Goal: Task Accomplishment & Management: Manage account settings

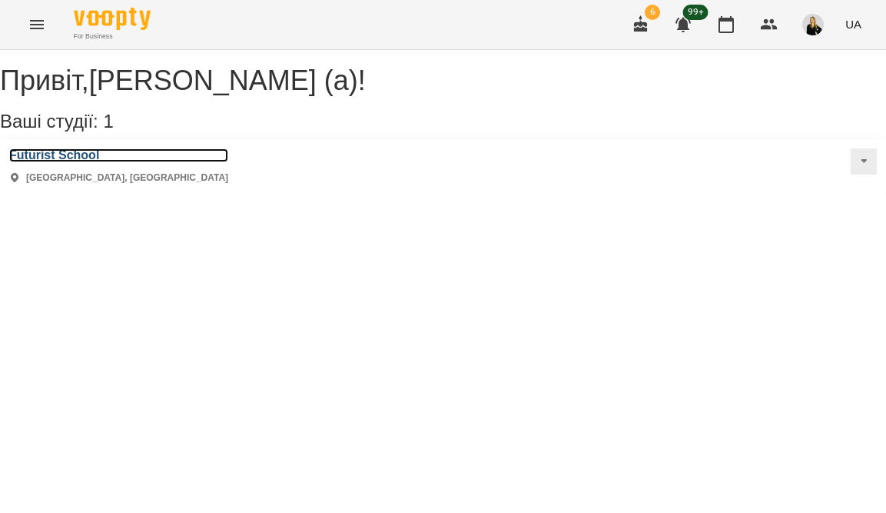
click at [89, 162] on h3 "Futurist School" at bounding box center [118, 155] width 219 height 14
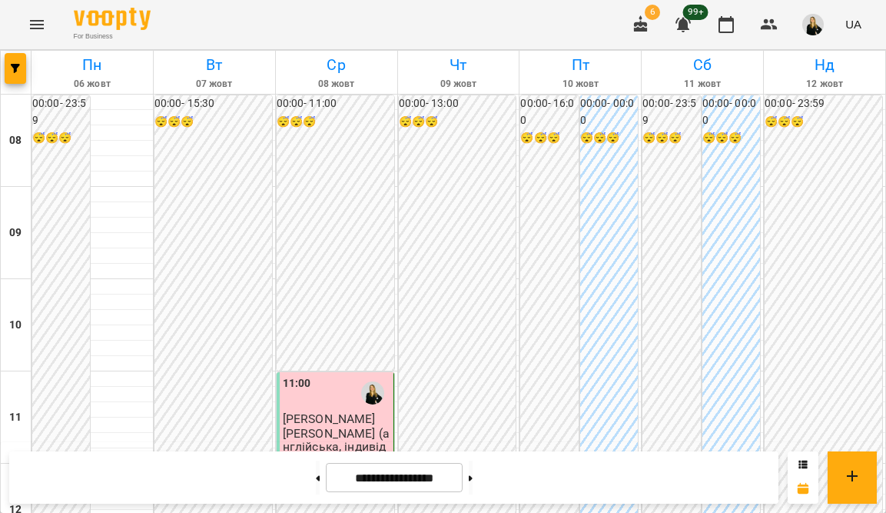
scroll to position [1019, 0]
click at [473, 477] on button at bounding box center [471, 478] width 4 height 34
type input "**********"
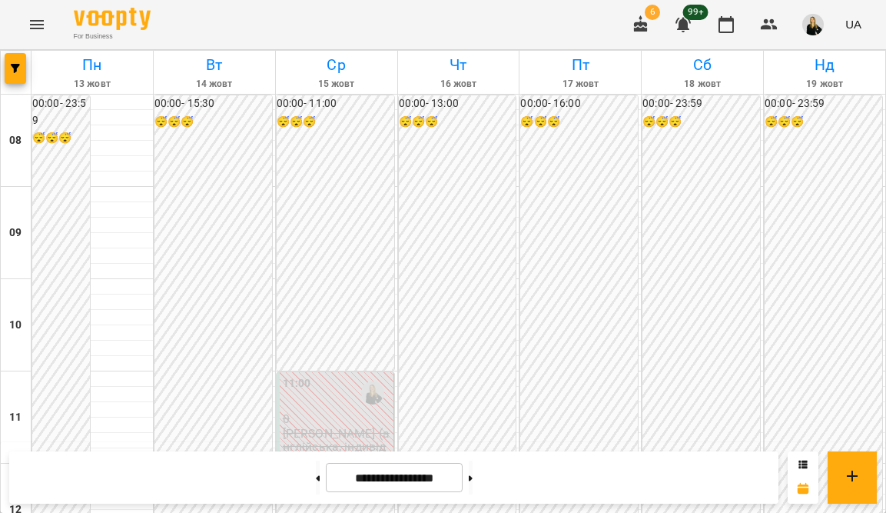
scroll to position [298, 0]
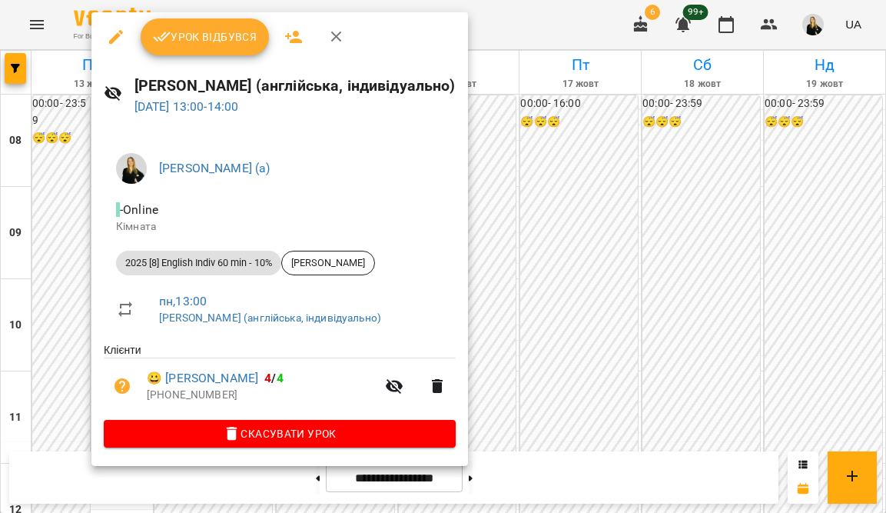
click at [205, 38] on span "Урок відбувся" at bounding box center [205, 37] width 105 height 18
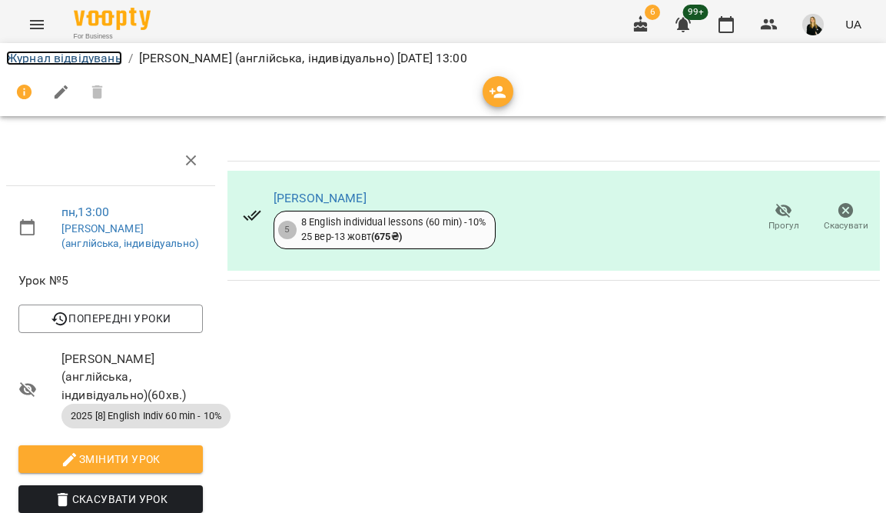
click at [68, 65] on link "Журнал відвідувань" at bounding box center [64, 58] width 116 height 15
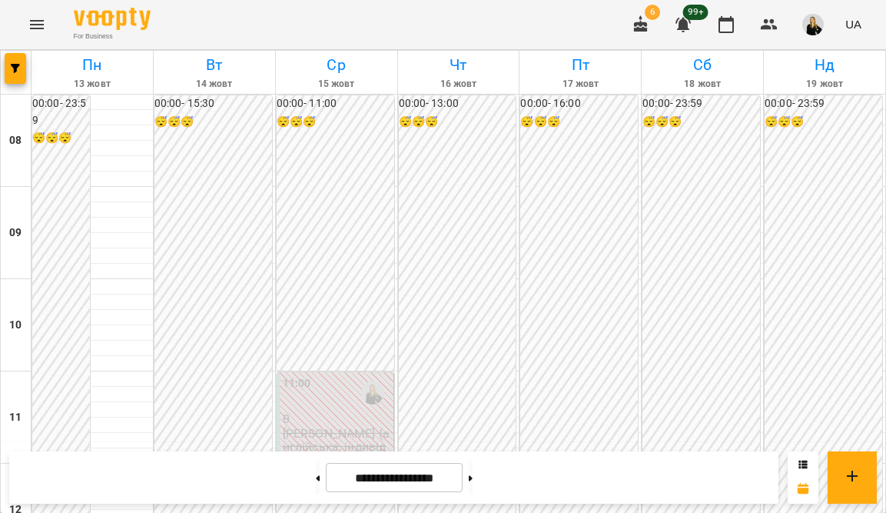
scroll to position [560, 0]
click at [811, 25] on img "button" at bounding box center [814, 25] width 22 height 22
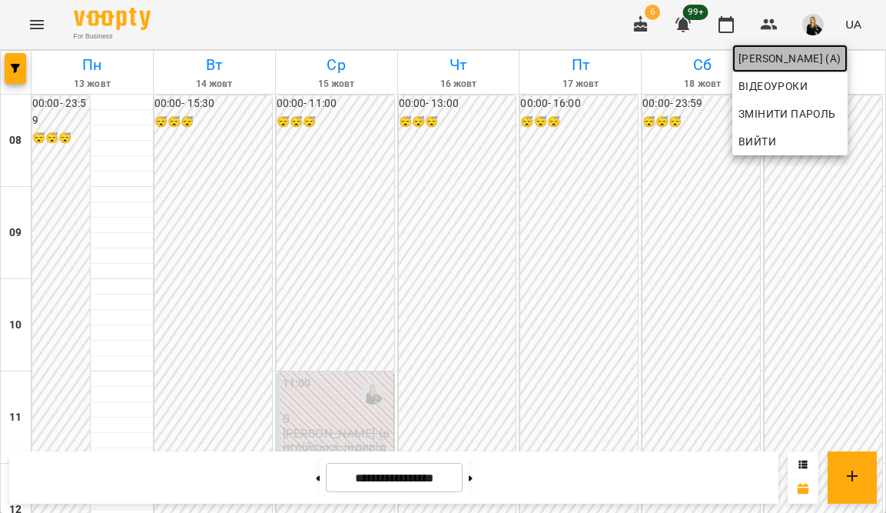
click at [779, 60] on span "[PERSON_NAME] (а)" at bounding box center [790, 58] width 103 height 18
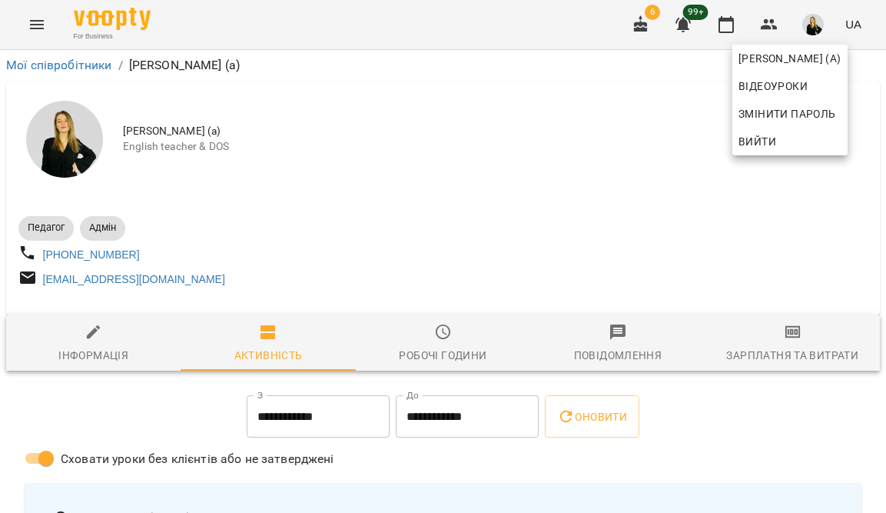
click at [605, 263] on div at bounding box center [443, 256] width 886 height 513
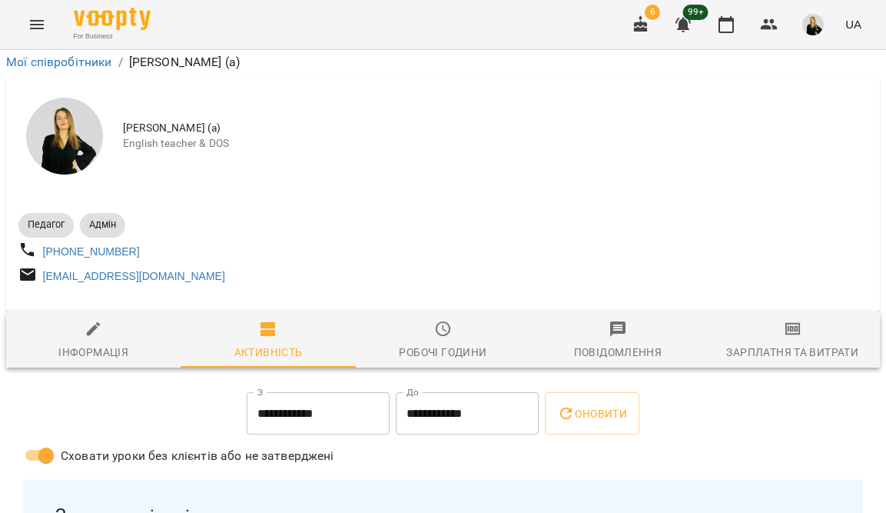
scroll to position [66, 0]
